Goal: Task Accomplishment & Management: Use online tool/utility

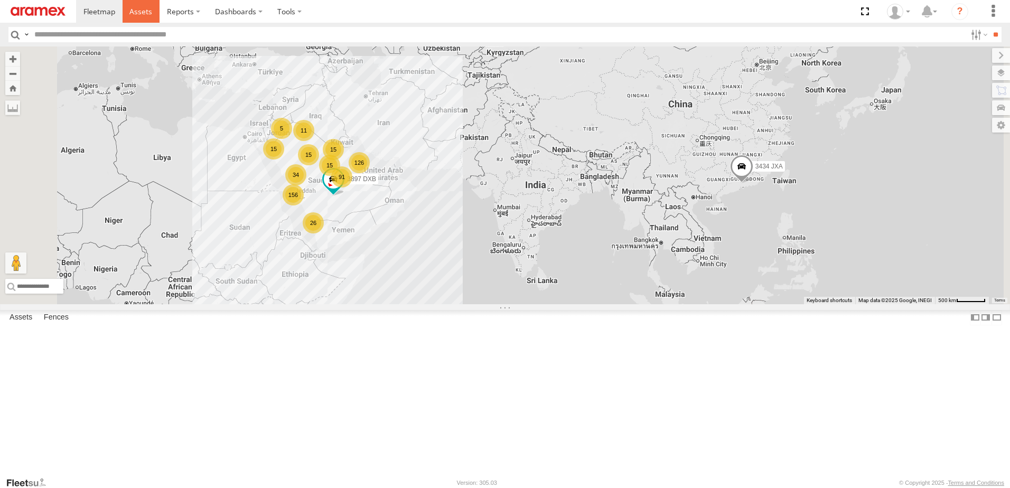
click at [134, 15] on span at bounding box center [140, 11] width 23 height 10
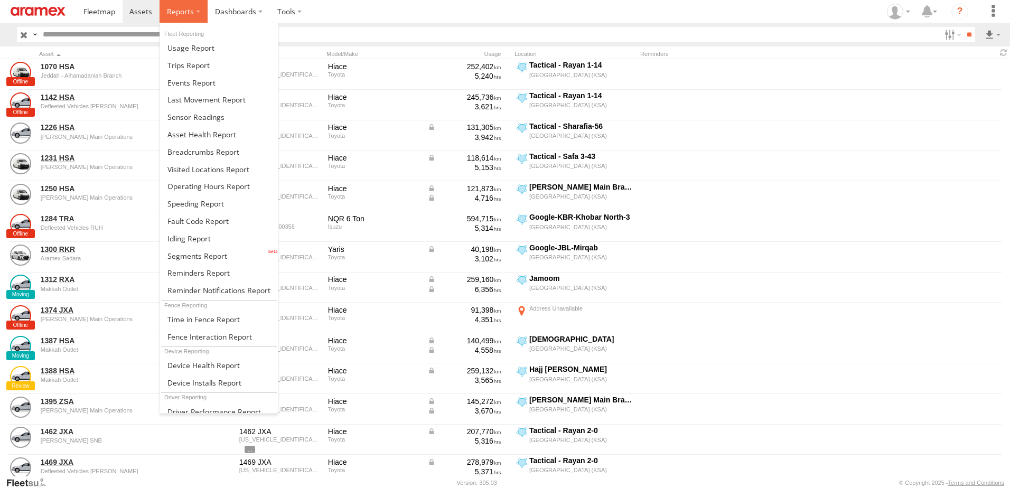
click at [186, 14] on span at bounding box center [180, 11] width 27 height 10
click at [198, 258] on span at bounding box center [197, 256] width 60 height 10
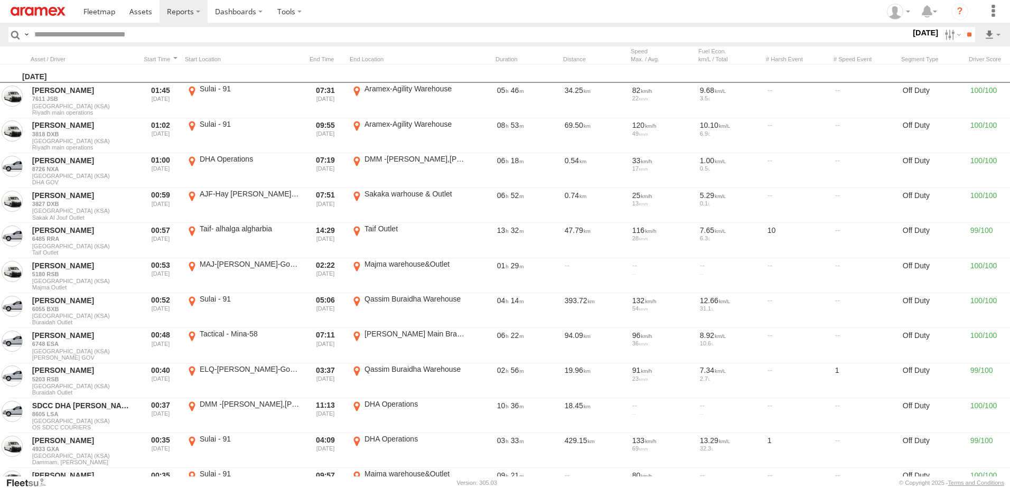
click at [914, 31] on label "19 Aug 25" at bounding box center [926, 33] width 30 height 12
click at [0, 0] on label at bounding box center [0, 0] width 0 height 0
click at [0, 0] on span "RUH - [GEOGRAPHIC_DATA]" at bounding box center [0, 0] width 0 height 0
click at [0, 0] on span "[PERSON_NAME]" at bounding box center [0, 0] width 0 height 0
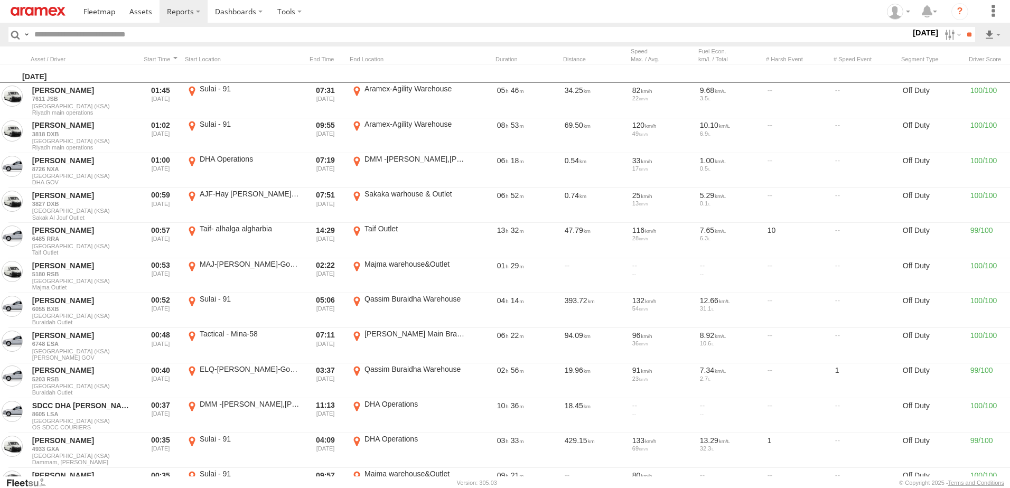
click at [0, 0] on span "Defleeted Vehicles RUH" at bounding box center [0, 0] width 0 height 0
click at [964, 35] on input "**" at bounding box center [969, 34] width 12 height 15
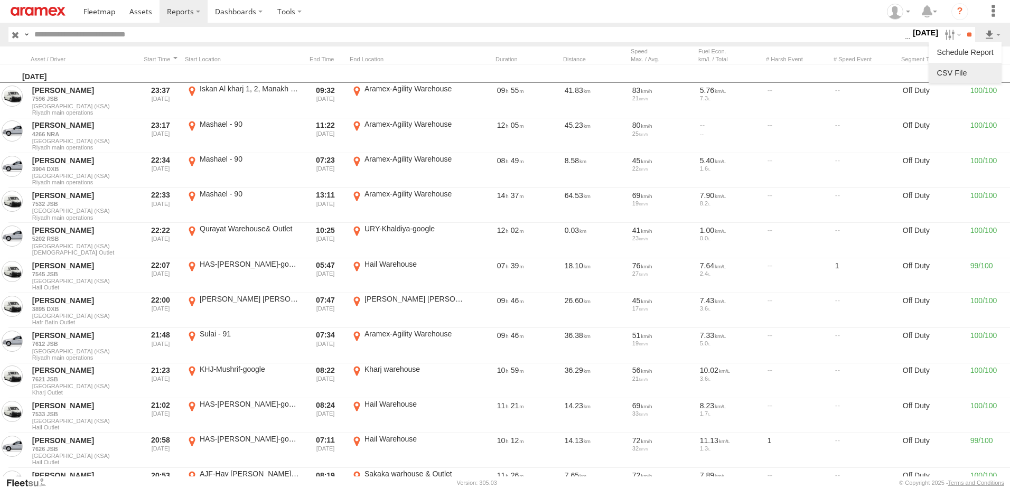
click at [984, 72] on link at bounding box center [965, 73] width 64 height 16
